Goal: Transaction & Acquisition: Purchase product/service

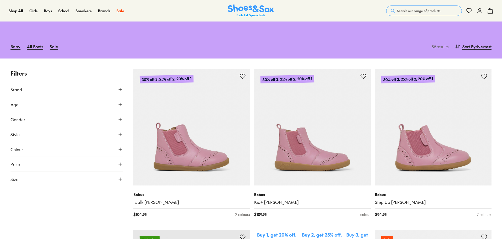
scroll to position [52, 0]
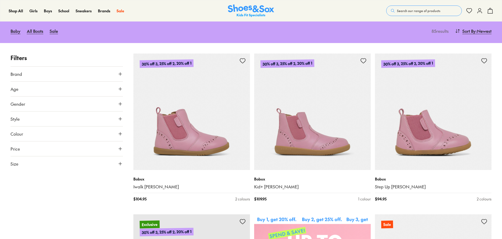
click at [119, 134] on icon at bounding box center [120, 133] width 5 height 5
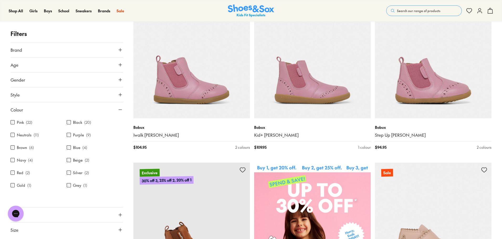
scroll to position [105, 0]
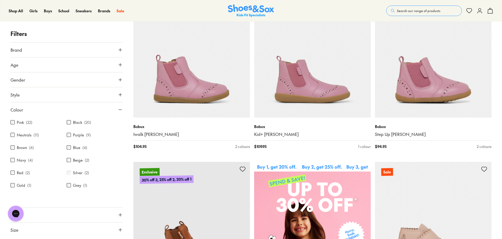
scroll to position [32, 0]
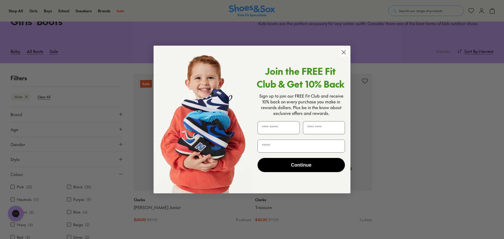
click at [344, 52] on icon "Close dialog" at bounding box center [344, 53] width 4 height 4
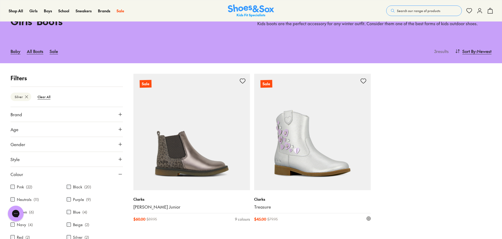
click at [305, 154] on img at bounding box center [312, 132] width 116 height 116
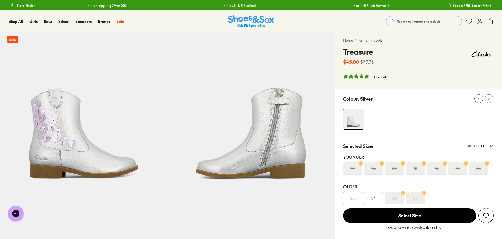
select select "*"
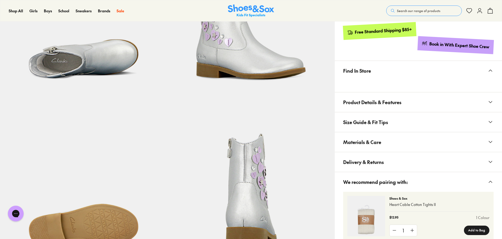
scroll to position [184, 0]
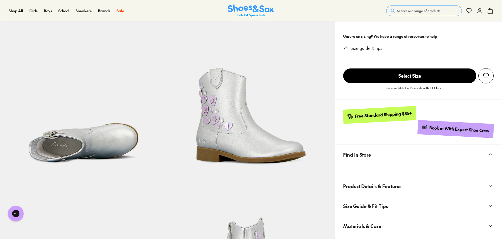
click at [389, 79] on span "Select Size" at bounding box center [409, 75] width 133 height 15
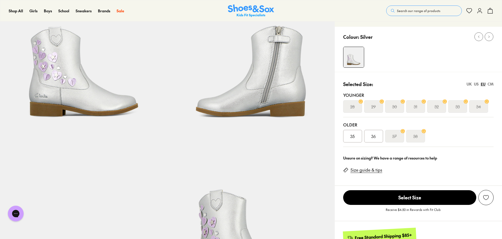
scroll to position [50, 0]
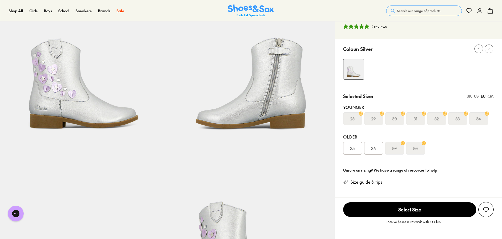
click at [366, 182] on link "Size guide & tips" at bounding box center [366, 182] width 32 height 6
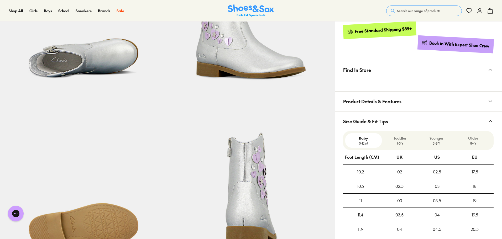
scroll to position [275, 0]
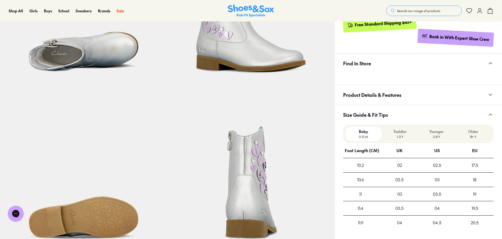
click at [455, 88] on button "Product Details & Features" at bounding box center [417, 95] width 167 height 20
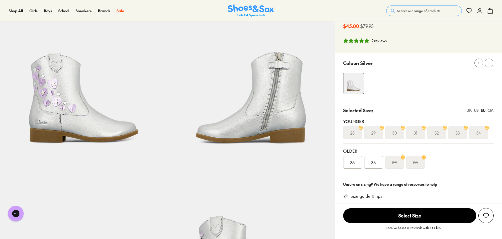
scroll to position [79, 0]
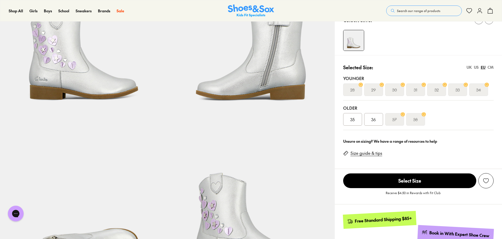
click at [372, 153] on link "Size guide & tips" at bounding box center [366, 153] width 32 height 6
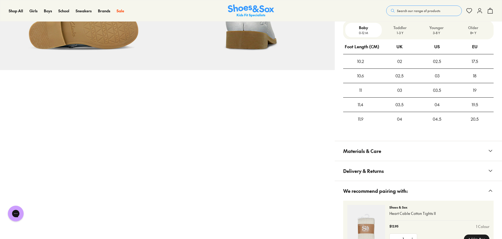
scroll to position [465, 0]
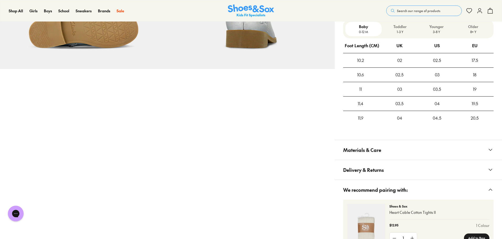
click at [436, 32] on p "3-8 Y" at bounding box center [436, 31] width 32 height 5
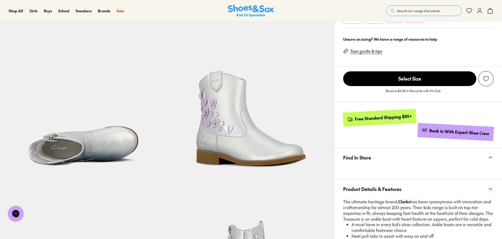
scroll to position [124, 0]
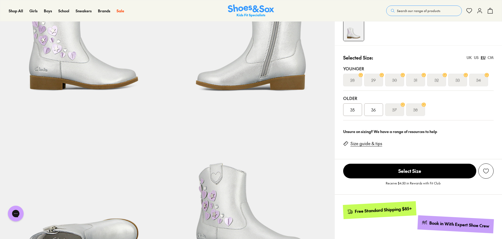
click at [461, 39] on div at bounding box center [422, 30] width 159 height 21
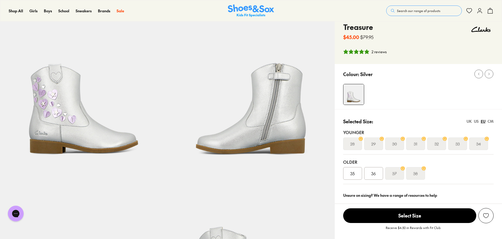
scroll to position [0, 0]
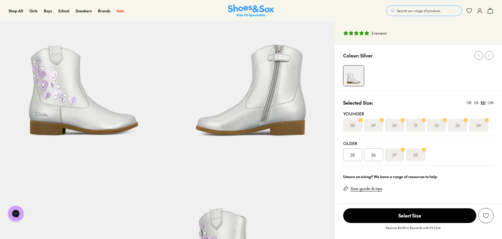
scroll to position [50, 0]
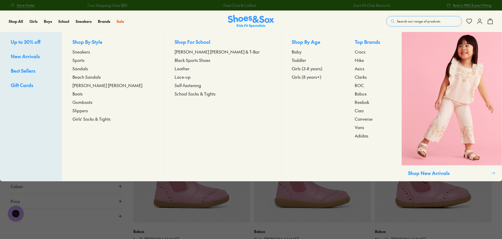
click at [83, 94] on span "Boots" at bounding box center [77, 93] width 10 height 6
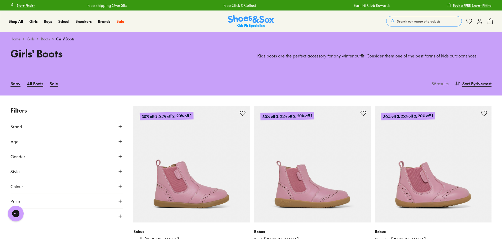
click at [120, 143] on icon at bounding box center [120, 141] width 5 height 5
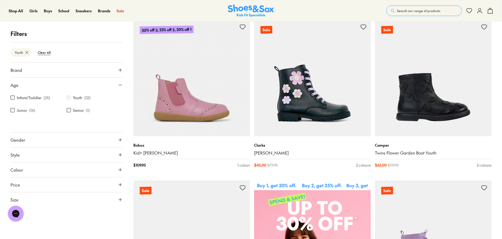
scroll to position [95, 0]
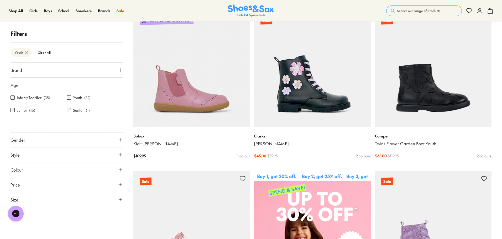
click at [118, 199] on icon at bounding box center [120, 199] width 5 height 5
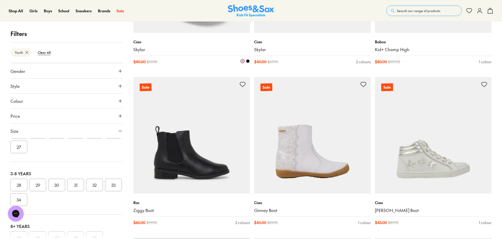
scroll to position [673, 0]
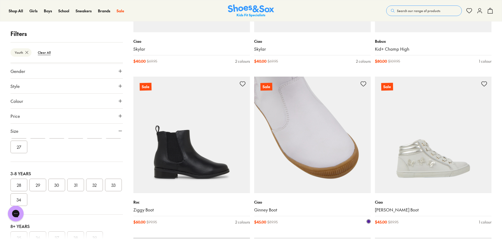
click at [291, 150] on img at bounding box center [312, 135] width 116 height 116
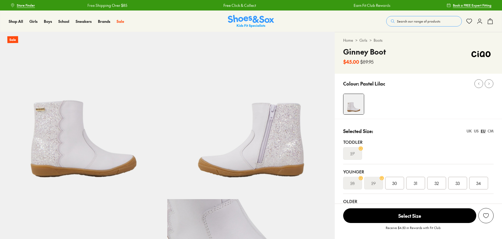
select select "*"
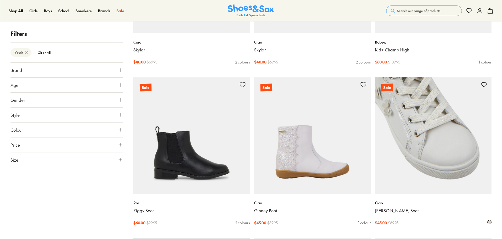
click at [403, 140] on img at bounding box center [433, 135] width 116 height 116
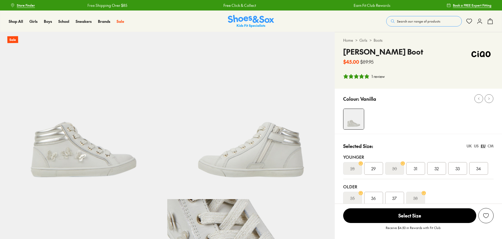
scroll to position [26, 0]
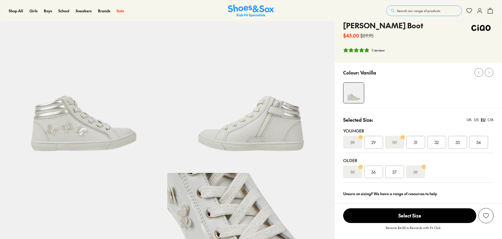
select select "*"
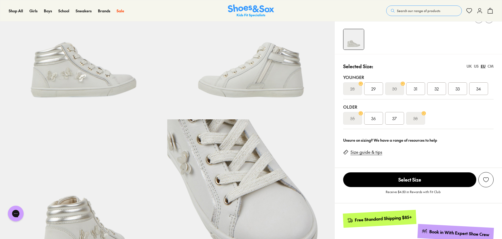
scroll to position [79, 0]
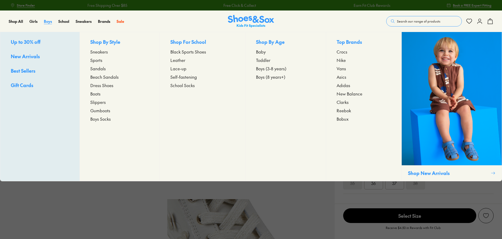
select select "*"
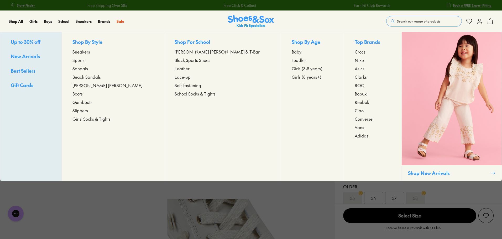
click at [83, 93] on span "Boots" at bounding box center [77, 93] width 10 height 6
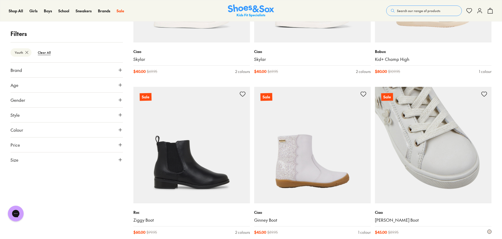
scroll to position [672, 0]
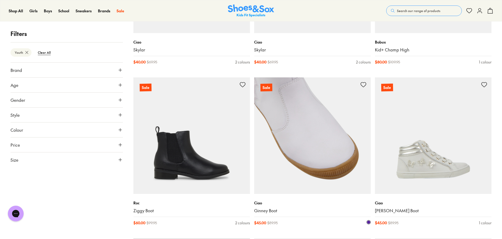
click at [317, 152] on img at bounding box center [312, 135] width 116 height 116
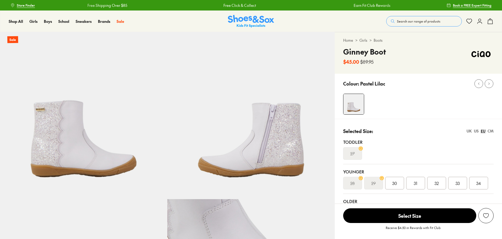
select select "*"
click at [476, 131] on div "US" at bounding box center [475, 131] width 5 height 6
click at [435, 184] on div "1" at bounding box center [436, 183] width 19 height 13
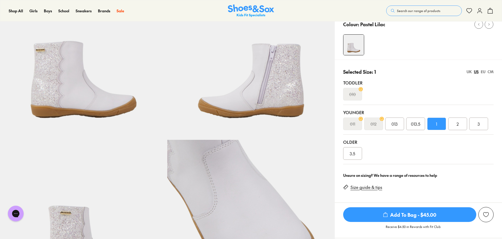
scroll to position [79, 0]
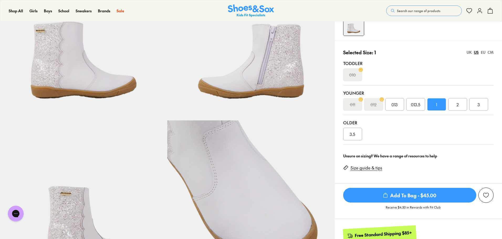
click at [416, 199] on span "Add To Bag - $45.00" at bounding box center [409, 195] width 133 height 15
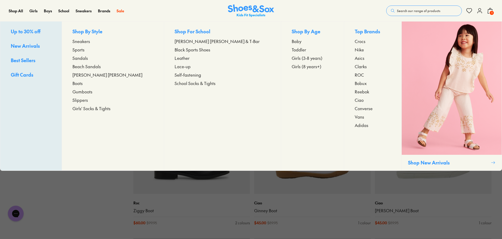
click at [88, 57] on span "Sandals" at bounding box center [79, 58] width 15 height 6
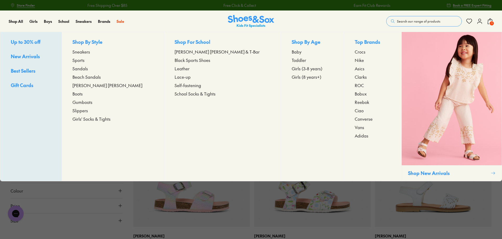
click at [97, 86] on span "[PERSON_NAME] [PERSON_NAME]" at bounding box center [107, 85] width 70 height 6
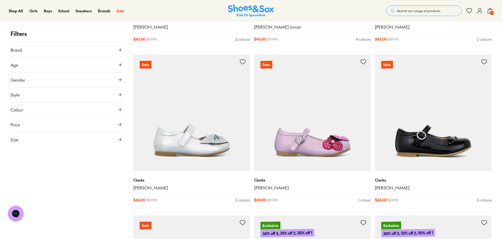
scroll to position [1338, 0]
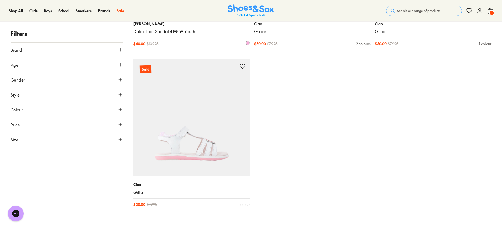
scroll to position [2308, 0]
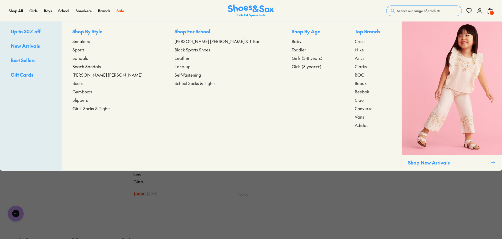
click at [83, 83] on span "Boots" at bounding box center [77, 83] width 10 height 6
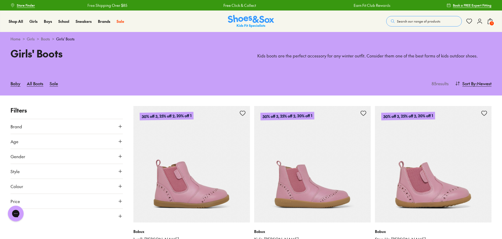
click at [120, 171] on use at bounding box center [120, 171] width 3 height 3
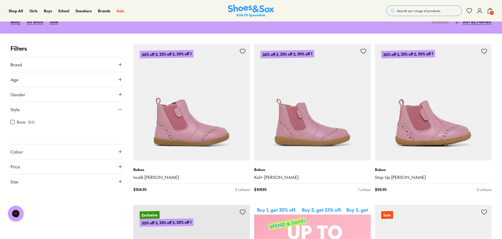
scroll to position [52, 0]
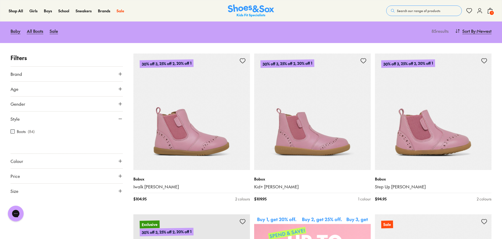
click at [120, 192] on use at bounding box center [120, 190] width 3 height 3
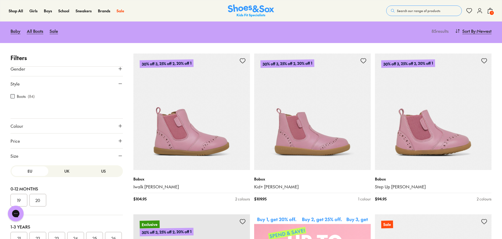
scroll to position [36, 0]
click at [99, 169] on button "US" at bounding box center [103, 171] width 37 height 10
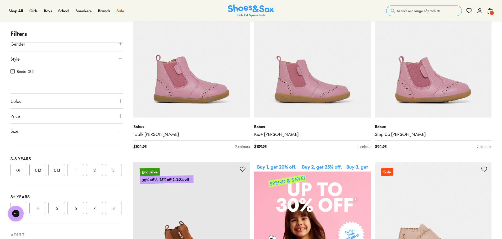
scroll to position [108, 0]
click at [76, 150] on button "1" at bounding box center [75, 143] width 17 height 13
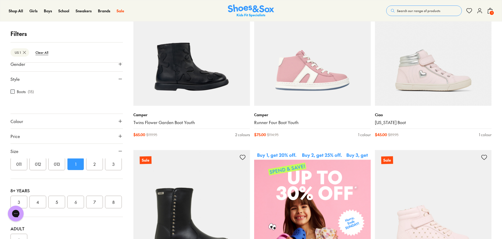
scroll to position [130, 0]
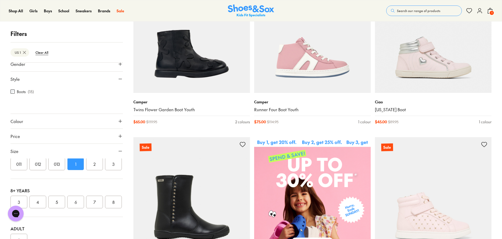
drag, startPoint x: 492, startPoint y: 91, endPoint x: 499, endPoint y: 73, distance: 19.1
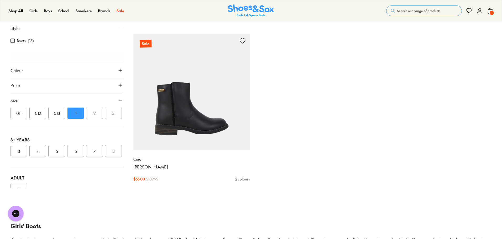
scroll to position [890, 0]
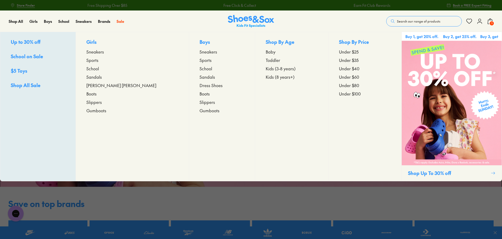
click at [105, 85] on span "[PERSON_NAME] [PERSON_NAME]" at bounding box center [121, 85] width 70 height 6
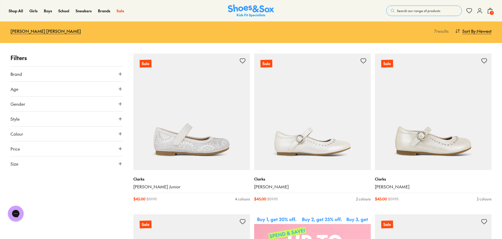
click at [120, 134] on icon at bounding box center [120, 133] width 5 height 5
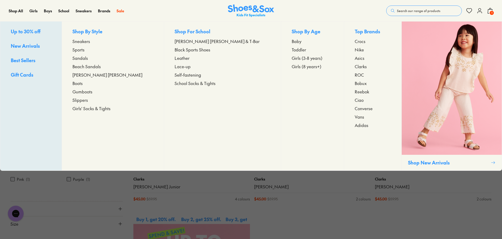
click at [88, 58] on span "Sandals" at bounding box center [79, 58] width 15 height 6
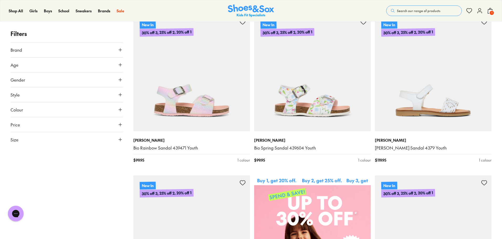
scroll to position [105, 0]
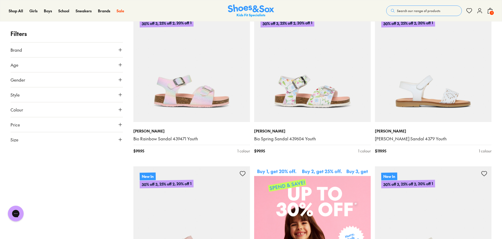
click at [120, 110] on icon at bounding box center [120, 109] width 5 height 5
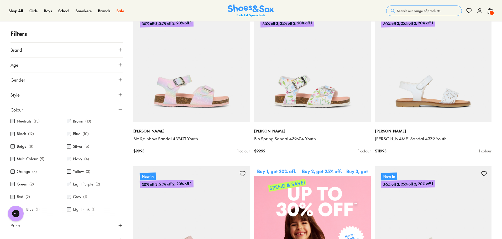
scroll to position [0, 0]
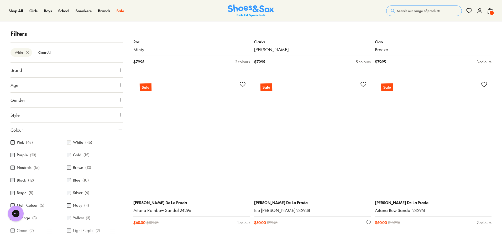
scroll to position [1500, 0]
